Goal: Transaction & Acquisition: Purchase product/service

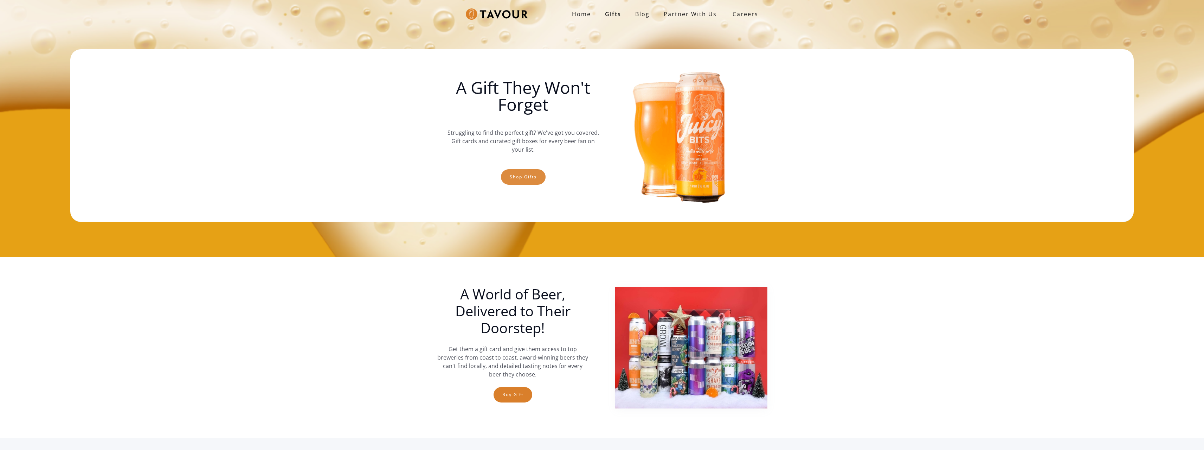
click at [535, 178] on link "Shop gifts" at bounding box center [523, 176] width 45 height 15
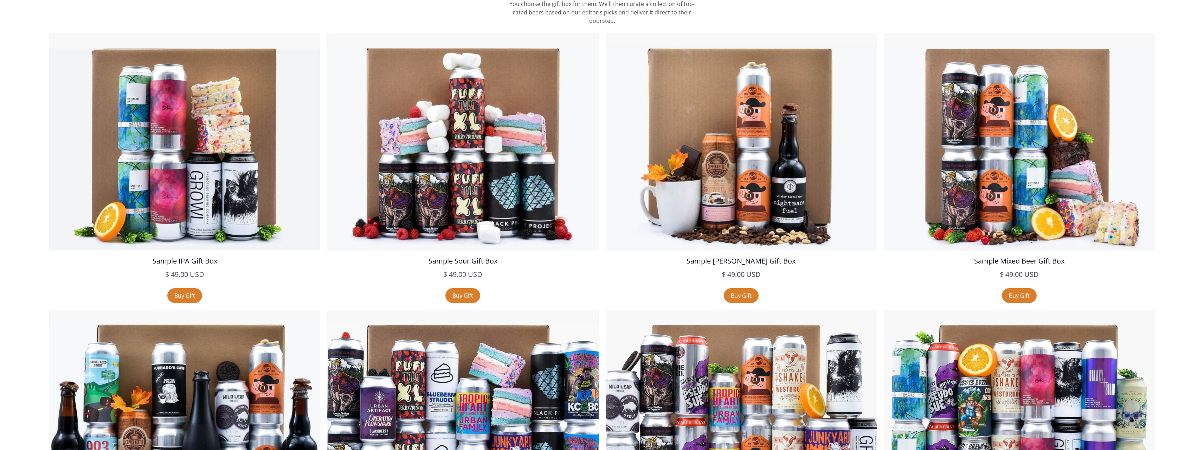
scroll to position [842, 0]
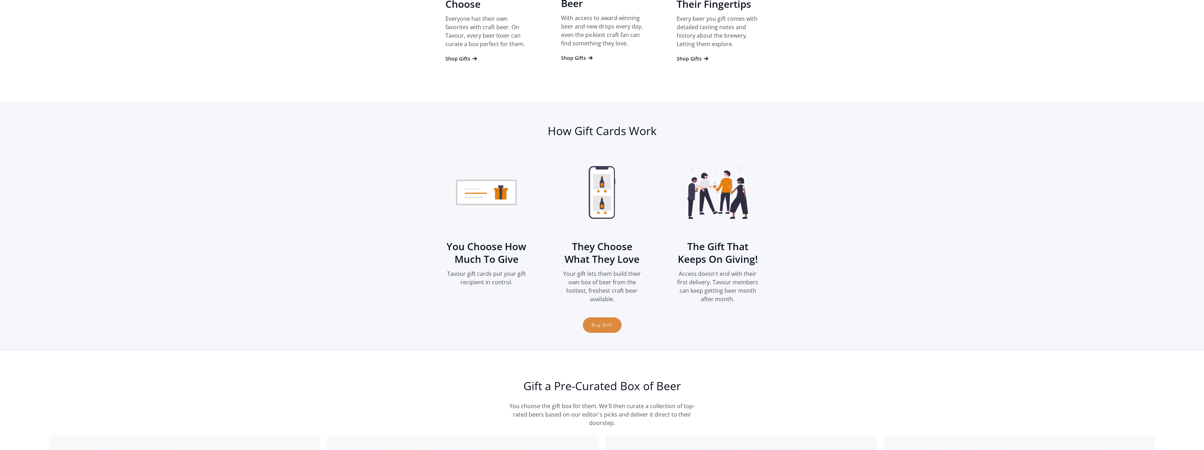
click at [600, 323] on link "Buy Gift" at bounding box center [602, 324] width 39 height 15
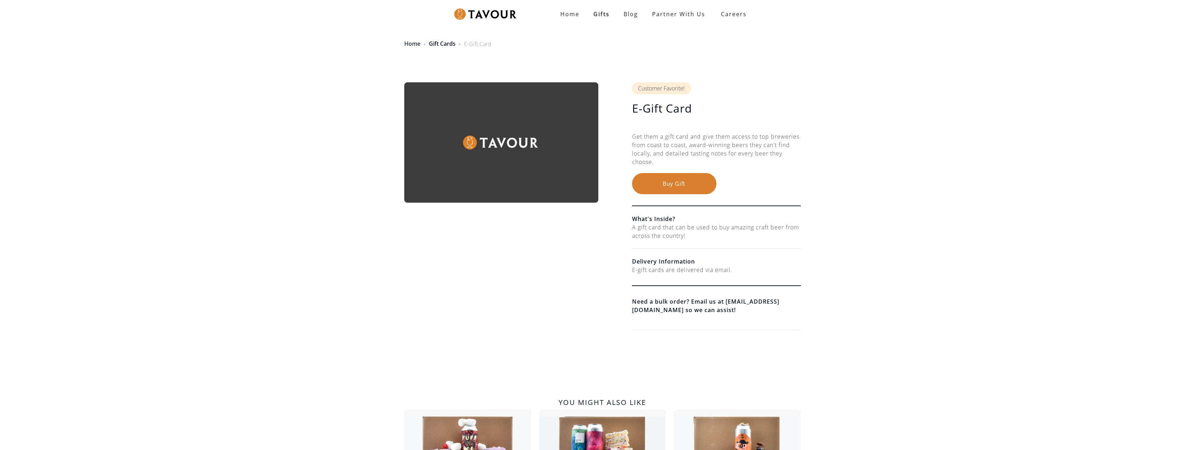
click at [413, 43] on link "Home" at bounding box center [412, 44] width 16 height 8
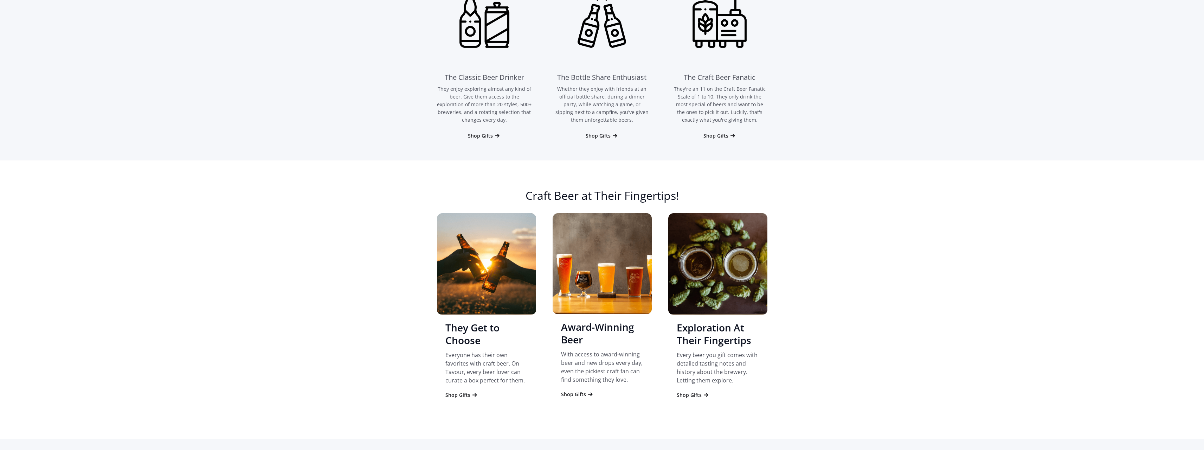
scroll to position [566, 0]
